Goal: Task Accomplishment & Management: Manage account settings

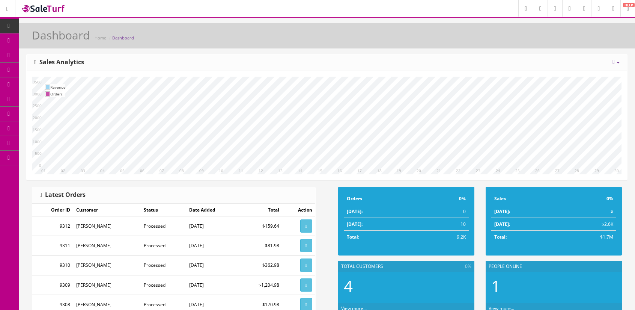
click at [44, 39] on icon at bounding box center [40, 40] width 8 height 6
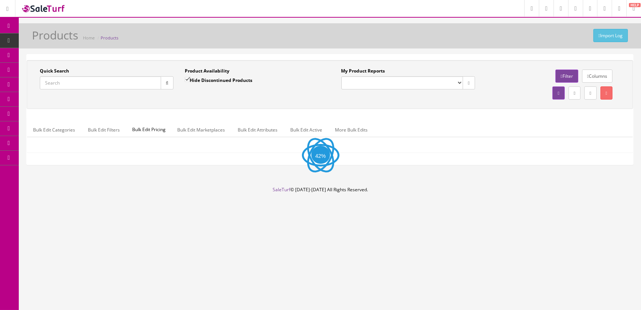
click at [90, 81] on input "Quick Search" at bounding box center [100, 82] width 121 height 13
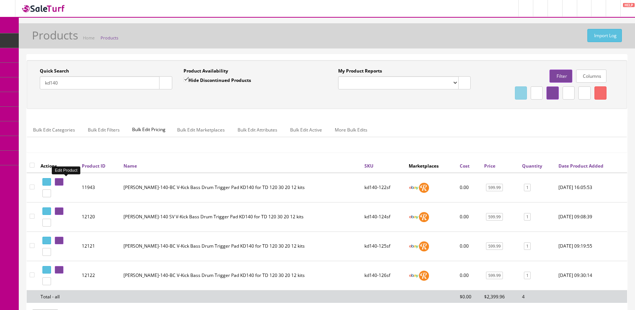
type input "kd140"
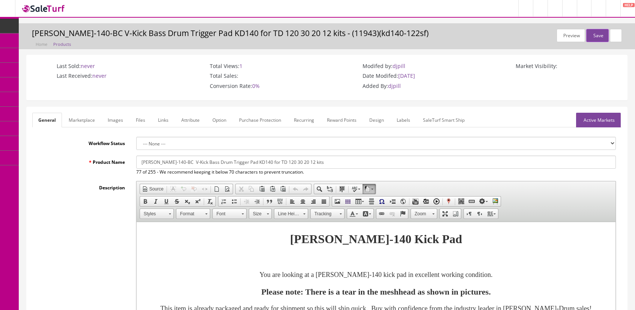
click at [117, 117] on link "Images" at bounding box center [115, 120] width 27 height 15
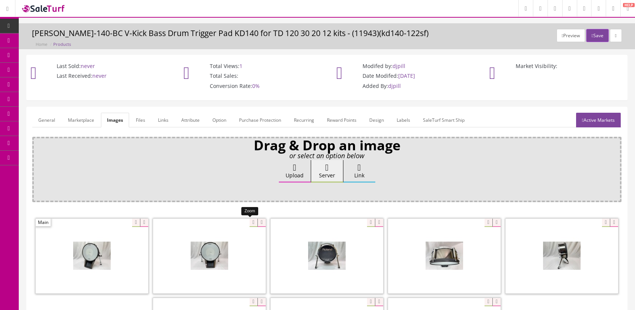
click at [249, 221] on div at bounding box center [209, 255] width 113 height 75
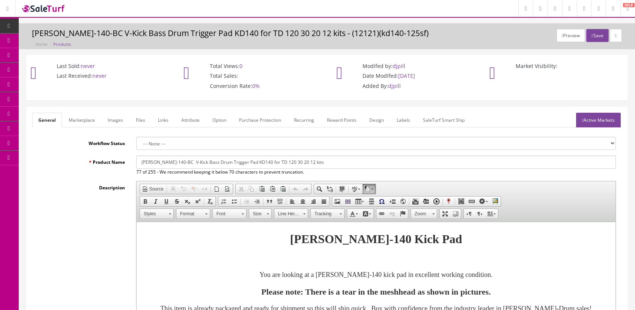
click at [113, 123] on link "Images" at bounding box center [115, 120] width 27 height 15
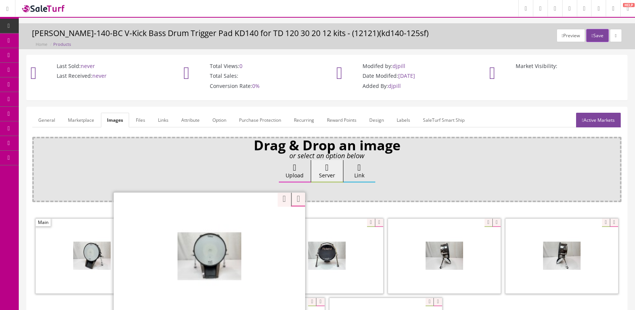
click at [249, 224] on div at bounding box center [209, 256] width 191 height 128
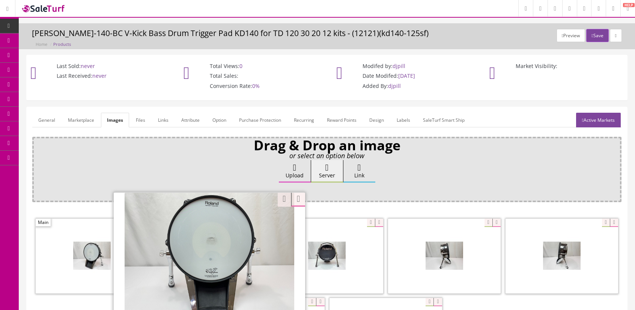
click at [61, 206] on div "Drag & Drop an image or select an option below Upload Server Link Ok WM Left To…" at bounding box center [326, 270] width 589 height 266
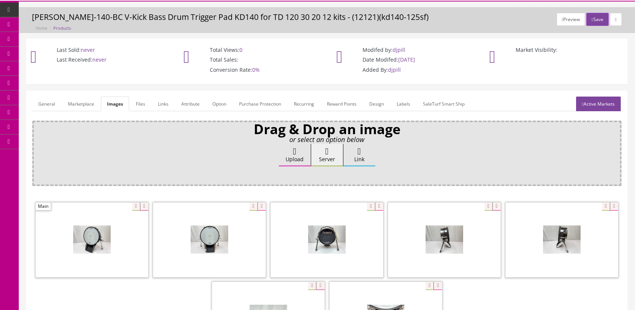
scroll to position [150, 0]
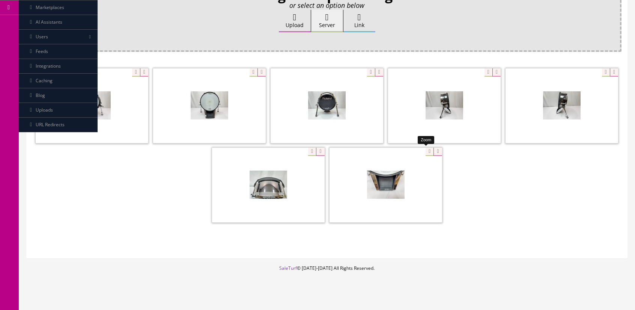
click at [425, 152] on div at bounding box center [386, 184] width 113 height 75
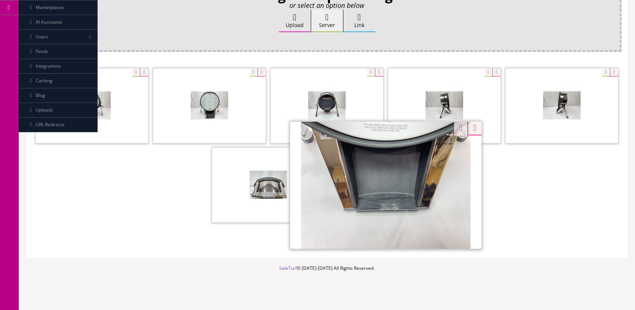
click at [529, 200] on div at bounding box center [326, 146] width 589 height 158
